Goal: Task Accomplishment & Management: Manage account settings

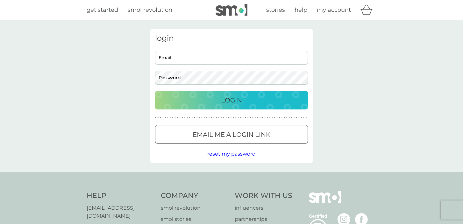
click at [214, 56] on input "Email" at bounding box center [231, 58] width 153 height 14
type input "[EMAIL_ADDRESS][PERSON_NAME][DOMAIN_NAME]"
click at [219, 155] on span "reset my password" at bounding box center [231, 154] width 48 height 6
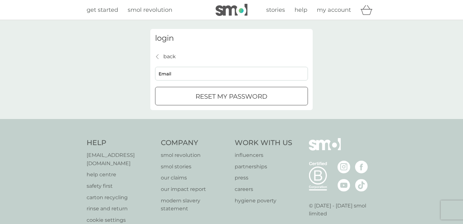
click at [207, 96] on p "reset my password" at bounding box center [232, 96] width 72 height 10
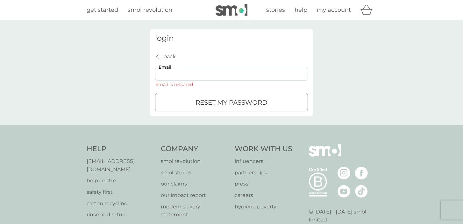
click at [187, 75] on input "Email" at bounding box center [231, 74] width 153 height 14
type input "[EMAIL_ADDRESS][PERSON_NAME][DOMAIN_NAME]"
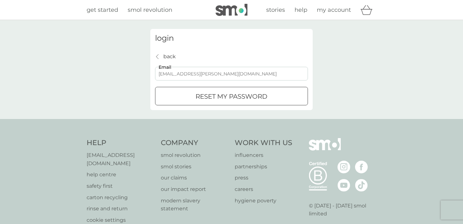
click at [218, 102] on p "reset my password" at bounding box center [232, 96] width 72 height 10
